Goal: Transaction & Acquisition: Purchase product/service

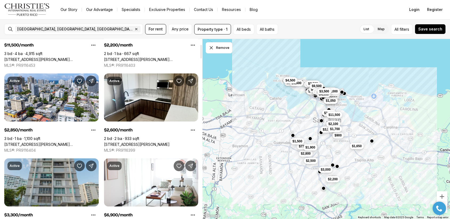
scroll to position [73, 0]
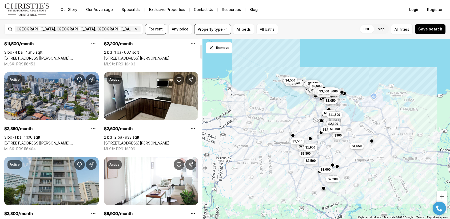
click at [51, 140] on link "172 CALLE TAFT #102, SAN JUAN PR, 00907" at bounding box center [51, 142] width 94 height 5
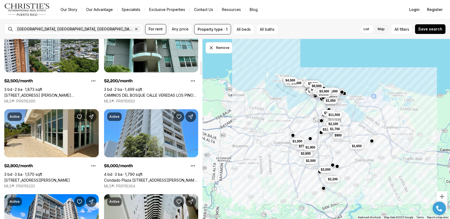
scroll to position [290, 0]
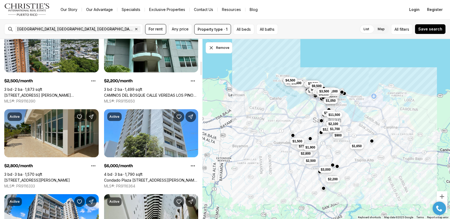
click at [70, 178] on link "270 Ave San Ignacio RIDGETOP LUXURY #L505, GUAYNABO PR, 00969" at bounding box center [37, 180] width 66 height 5
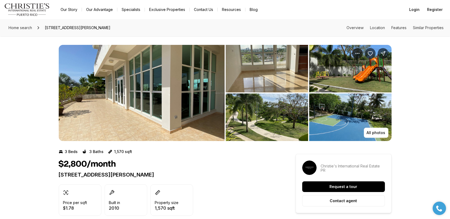
click at [189, 100] on img "View image gallery" at bounding box center [142, 93] width 166 height 96
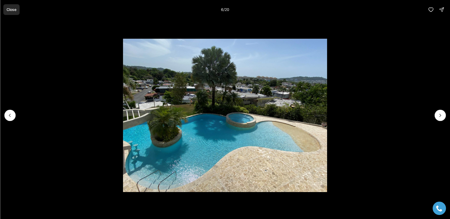
click at [13, 9] on p "Close" at bounding box center [11, 9] width 10 height 4
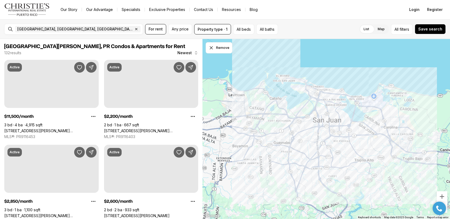
scroll to position [289, 0]
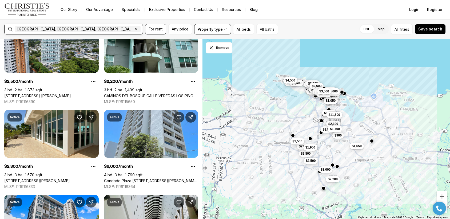
click at [142, 27] on input "text" at bounding box center [160, 29] width 37 height 6
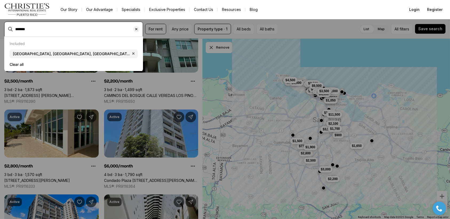
type input "*******"
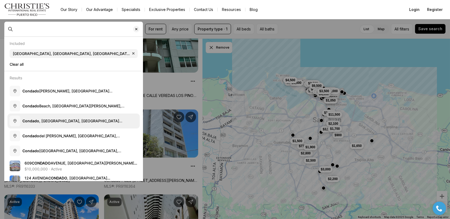
click at [58, 117] on button "Condado , Santurce, San Juan, Puerto Rico" at bounding box center [73, 120] width 132 height 15
type input "**********"
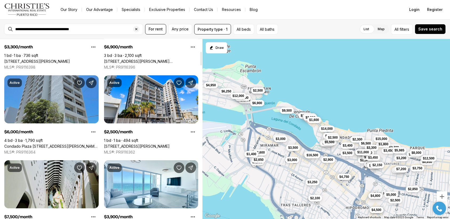
scroll to position [161, 0]
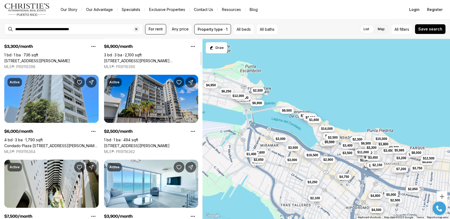
click at [126, 143] on link "890 AVE ASHFORD #10, SAN JUAN PR, 00907" at bounding box center [137, 145] width 66 height 5
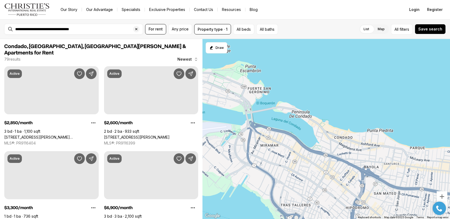
scroll to position [161, 0]
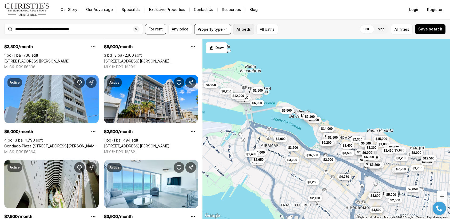
click at [238, 29] on button "All beds" at bounding box center [243, 29] width 21 height 10
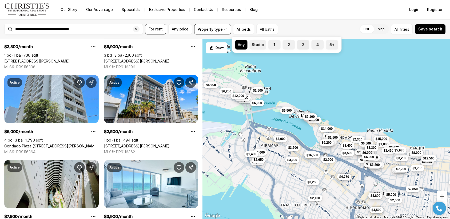
click at [300, 45] on button "3" at bounding box center [299, 42] width 5 height 5
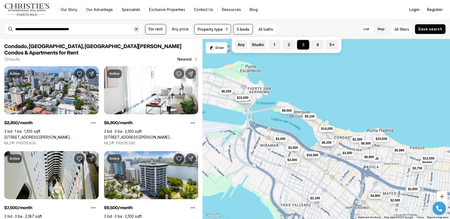
click at [135, 29] on icon "Clear search input" at bounding box center [136, 29] width 4 height 4
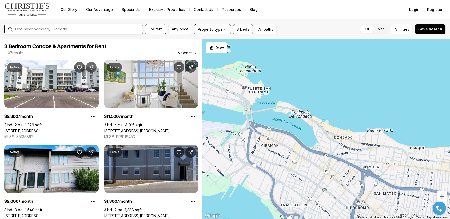
click at [112, 27] on input "text" at bounding box center [77, 29] width 125 height 4
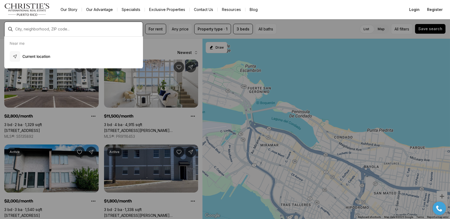
type input "*"
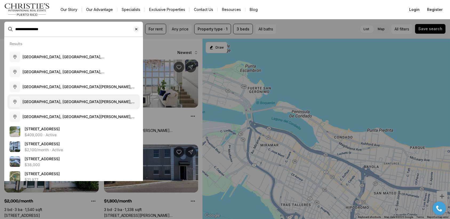
click at [120, 97] on button "Ocean Park, Calle Santa Ana, San Juan, Puerto Rico" at bounding box center [73, 101] width 132 height 15
type input "**********"
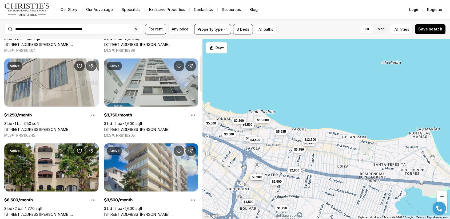
scroll to position [93, 0]
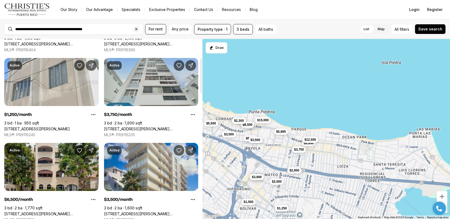
click at [156, 126] on link "[STREET_ADDRESS][PERSON_NAME][PERSON_NAME]" at bounding box center [151, 128] width 94 height 5
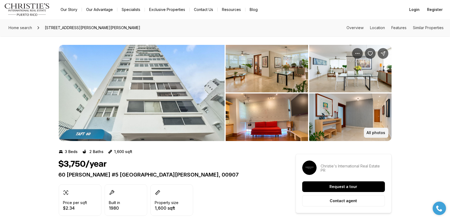
click at [375, 132] on p "All photos" at bounding box center [376, 132] width 19 height 4
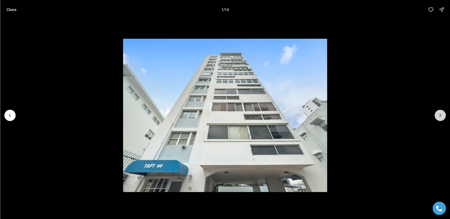
click at [438, 117] on icon "Next slide" at bounding box center [439, 114] width 5 height 5
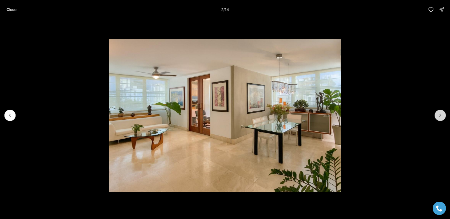
click at [438, 117] on icon "Next slide" at bounding box center [439, 114] width 5 height 5
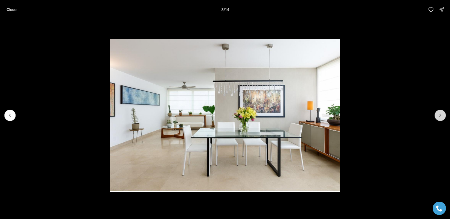
click at [438, 117] on icon "Next slide" at bounding box center [439, 114] width 5 height 5
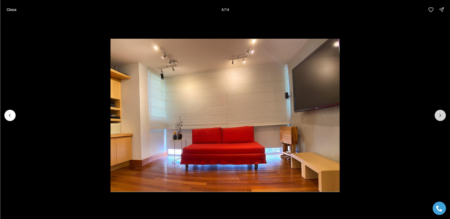
click at [438, 117] on icon "Next slide" at bounding box center [439, 114] width 5 height 5
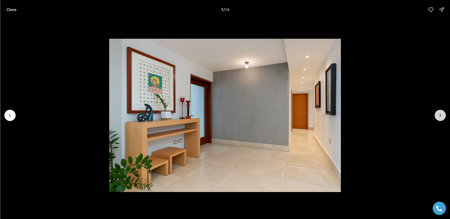
click at [438, 117] on icon "Next slide" at bounding box center [439, 114] width 5 height 5
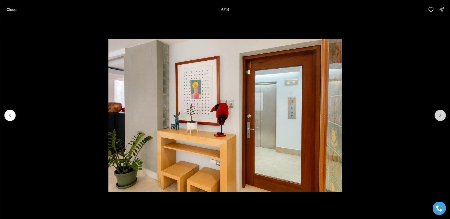
click at [437, 112] on button "Next slide" at bounding box center [439, 115] width 11 height 11
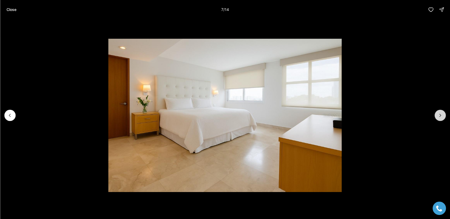
click at [437, 112] on button "Next slide" at bounding box center [439, 115] width 11 height 11
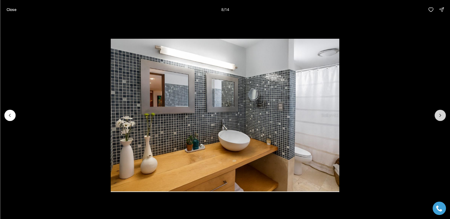
click at [437, 112] on button "Next slide" at bounding box center [439, 115] width 11 height 11
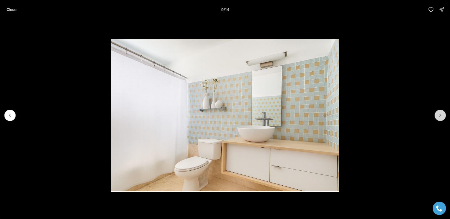
click at [437, 112] on button "Next slide" at bounding box center [439, 115] width 11 height 11
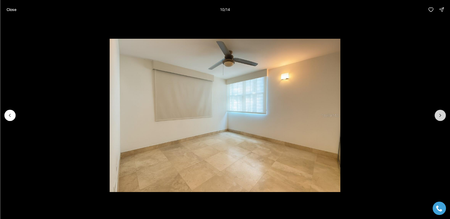
click at [437, 112] on button "Next slide" at bounding box center [439, 115] width 11 height 11
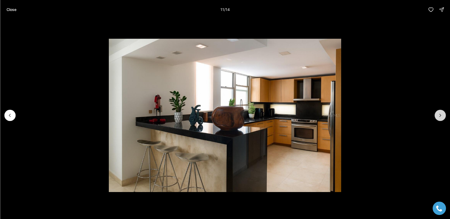
click at [437, 112] on button "Next slide" at bounding box center [439, 115] width 11 height 11
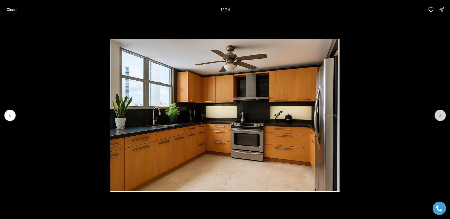
click at [437, 112] on button "Next slide" at bounding box center [439, 115] width 11 height 11
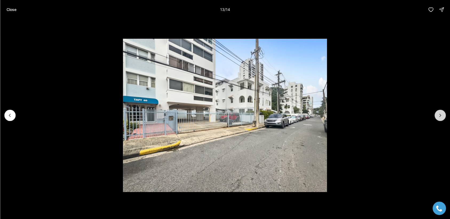
click at [437, 112] on button "Next slide" at bounding box center [439, 115] width 11 height 11
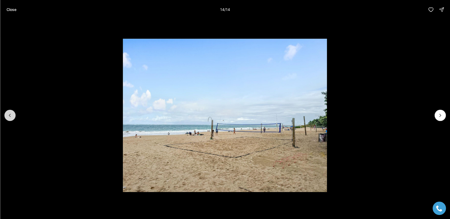
click at [14, 112] on button "Previous slide" at bounding box center [9, 115] width 11 height 11
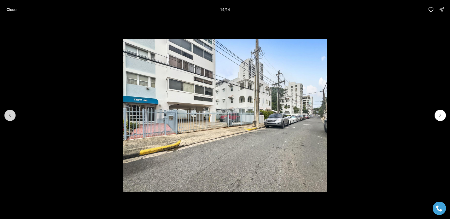
click at [14, 112] on button "Previous slide" at bounding box center [9, 115] width 11 height 11
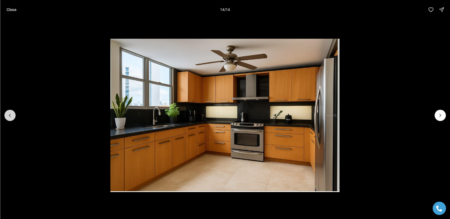
click at [14, 112] on button "Previous slide" at bounding box center [9, 115] width 11 height 11
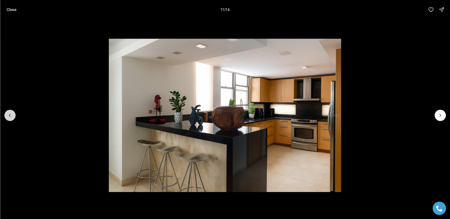
click at [14, 112] on button "Previous slide" at bounding box center [9, 115] width 11 height 11
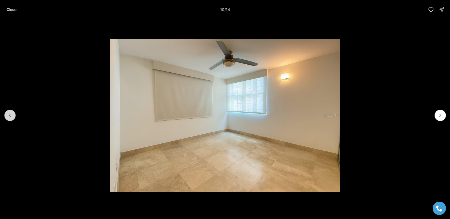
click at [14, 112] on button "Previous slide" at bounding box center [9, 115] width 11 height 11
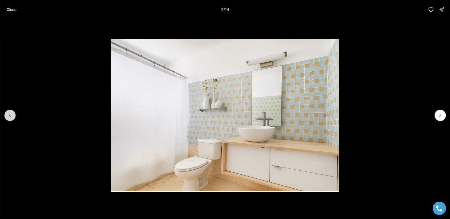
click at [14, 112] on button "Previous slide" at bounding box center [9, 115] width 11 height 11
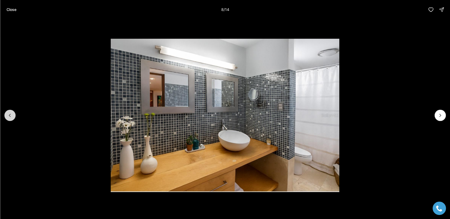
click at [14, 112] on button "Previous slide" at bounding box center [9, 115] width 11 height 11
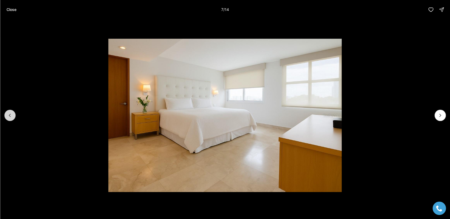
click at [14, 112] on button "Previous slide" at bounding box center [9, 115] width 11 height 11
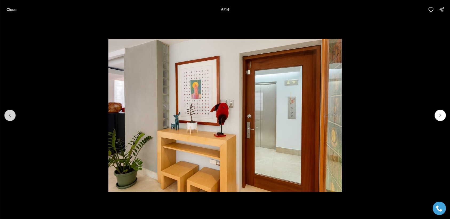
click at [14, 112] on button "Previous slide" at bounding box center [9, 115] width 11 height 11
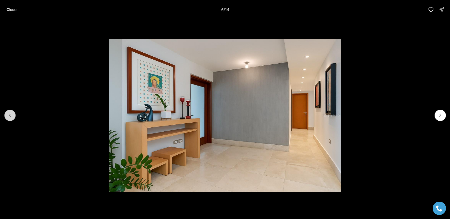
click at [14, 112] on button "Previous slide" at bounding box center [9, 115] width 11 height 11
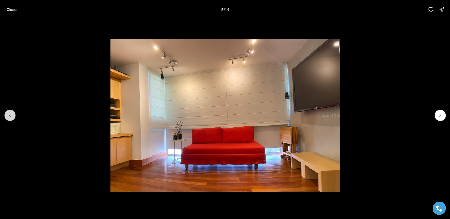
click at [14, 112] on button "Previous slide" at bounding box center [9, 115] width 11 height 11
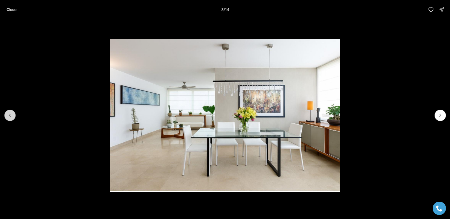
click at [14, 112] on button "Previous slide" at bounding box center [9, 115] width 11 height 11
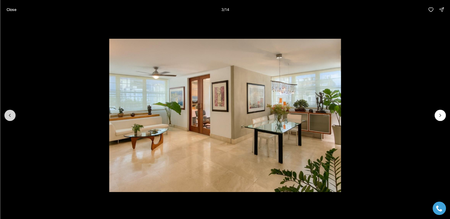
click at [14, 112] on button "Previous slide" at bounding box center [9, 115] width 11 height 11
